Goal: Task Accomplishment & Management: Manage account settings

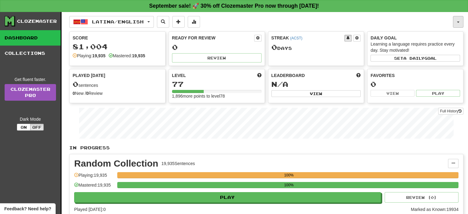
click at [459, 22] on span "button" at bounding box center [458, 22] width 2 height 1
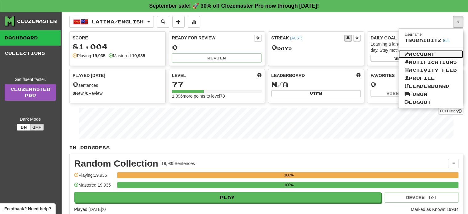
click at [427, 52] on link "Account" at bounding box center [431, 54] width 65 height 8
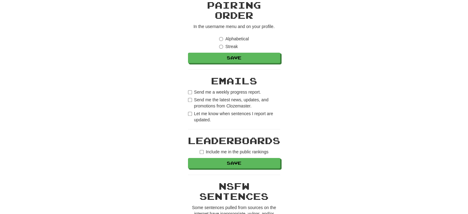
scroll to position [320, 0]
click at [188, 97] on label "Send me the latest news, updates, and promotions from Clozemaster." at bounding box center [234, 103] width 92 height 12
click at [188, 109] on div "**********" at bounding box center [234, 36] width 360 height 682
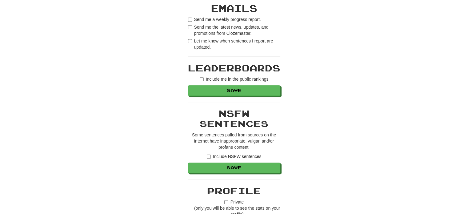
scroll to position [393, 0]
click at [202, 76] on label "Include me in the public rankings" at bounding box center [234, 79] width 69 height 6
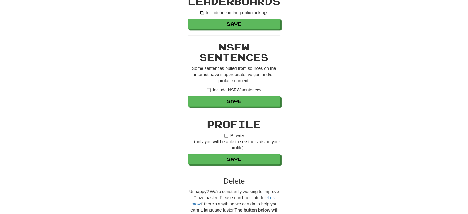
scroll to position [459, 0]
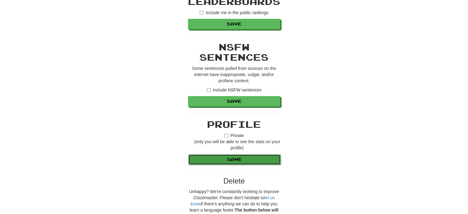
click at [235, 157] on button "Save" at bounding box center [234, 159] width 92 height 10
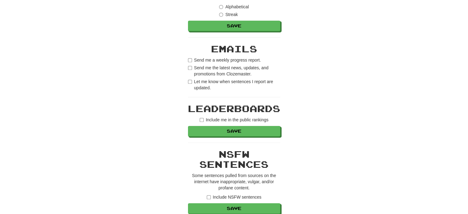
scroll to position [344, 0]
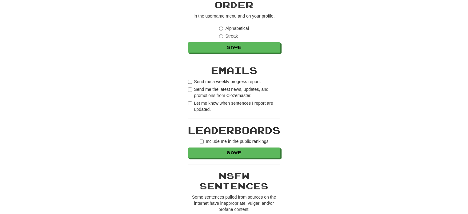
scroll to position [349, 0]
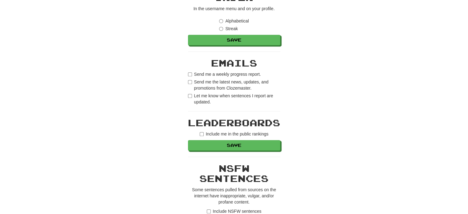
click at [188, 95] on div "**********" at bounding box center [234, 19] width 360 height 682
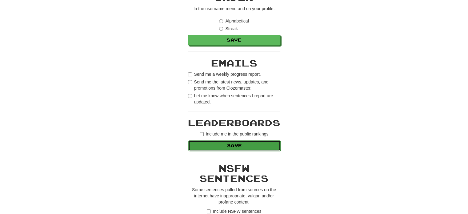
click at [241, 144] on button "Save" at bounding box center [234, 145] width 92 height 10
